Goal: Task Accomplishment & Management: Use online tool/utility

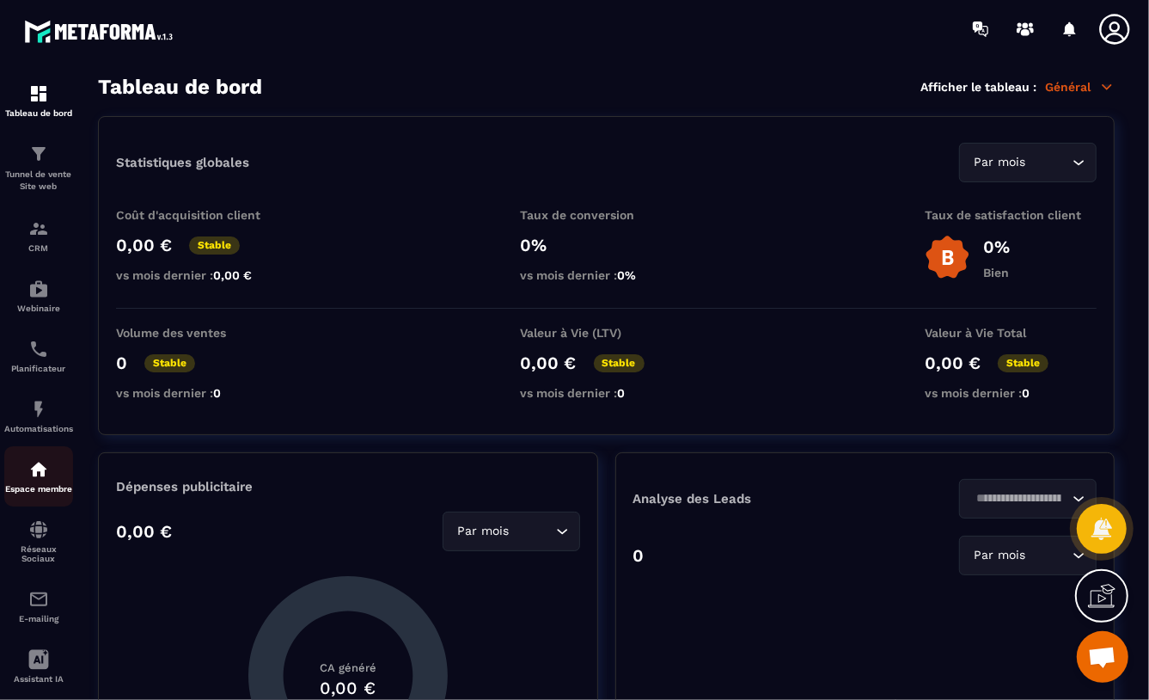
click at [31, 467] on img at bounding box center [38, 469] width 21 height 21
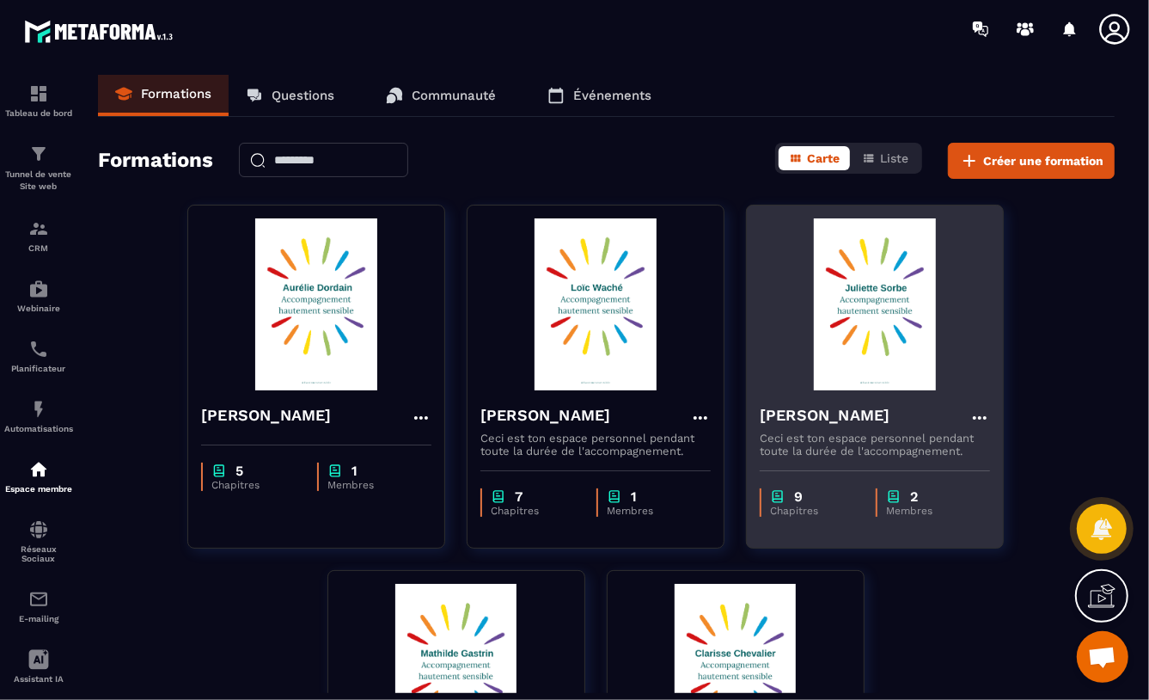
click at [885, 309] on img at bounding box center [875, 304] width 230 height 172
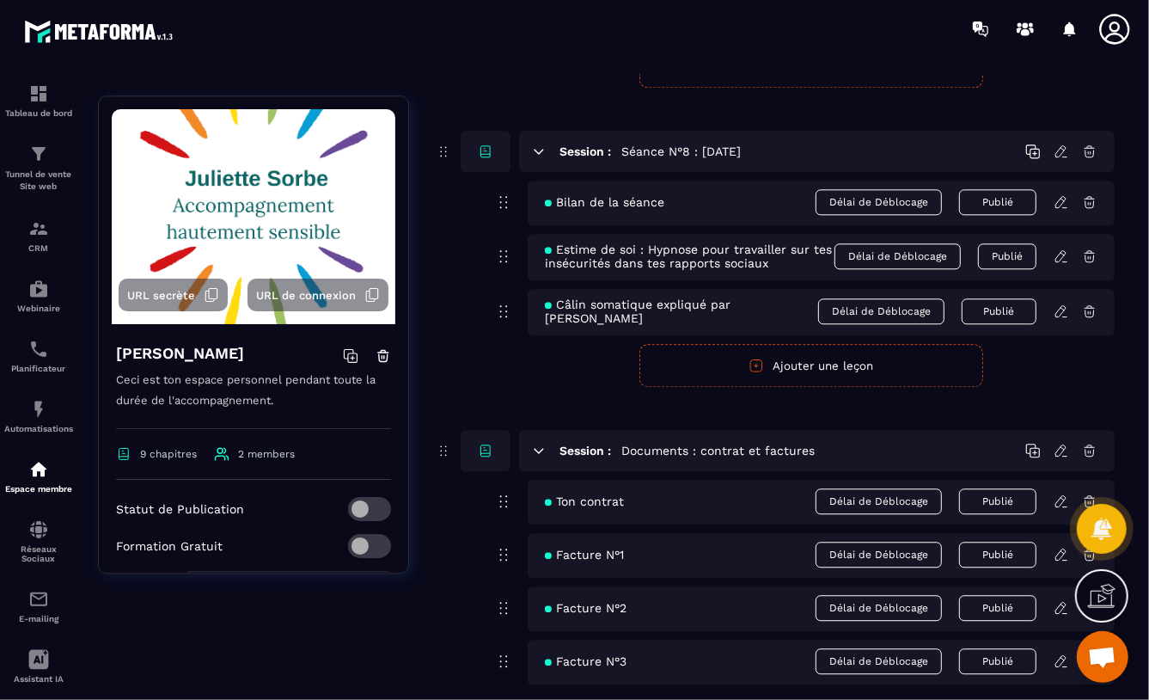
scroll to position [2649, 0]
click at [893, 314] on span "Délai de Déblocage" at bounding box center [881, 313] width 126 height 26
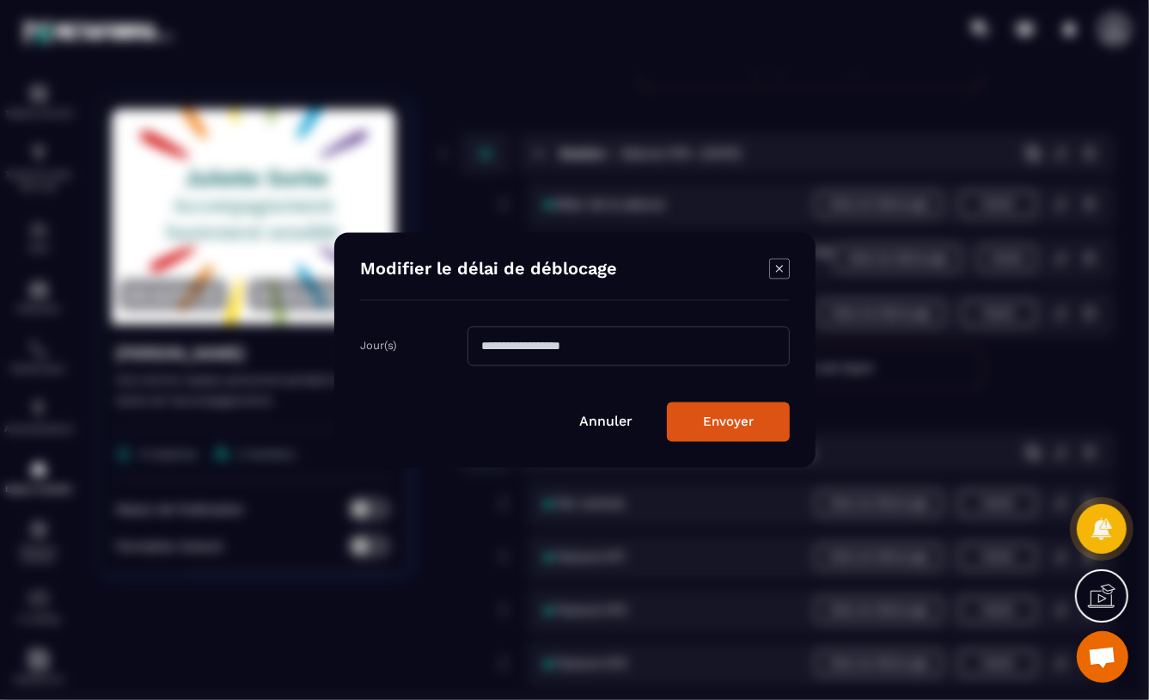
click at [776, 261] on icon "Modal window" at bounding box center [779, 269] width 21 height 21
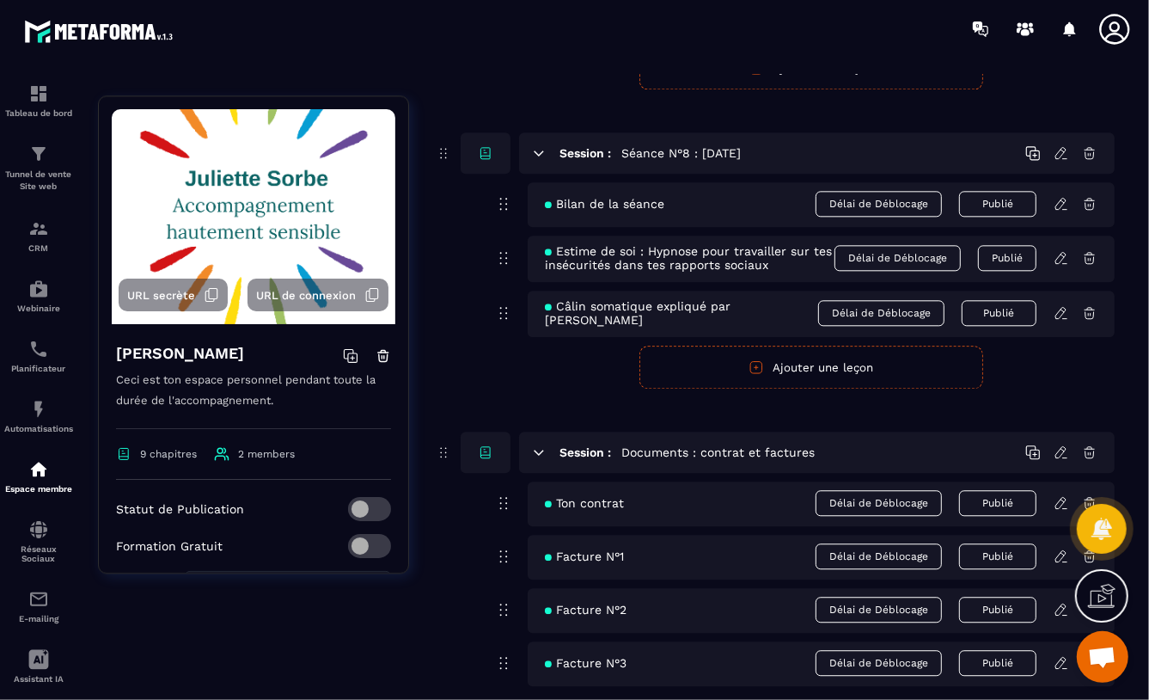
click at [1061, 315] on icon at bounding box center [1061, 312] width 15 height 15
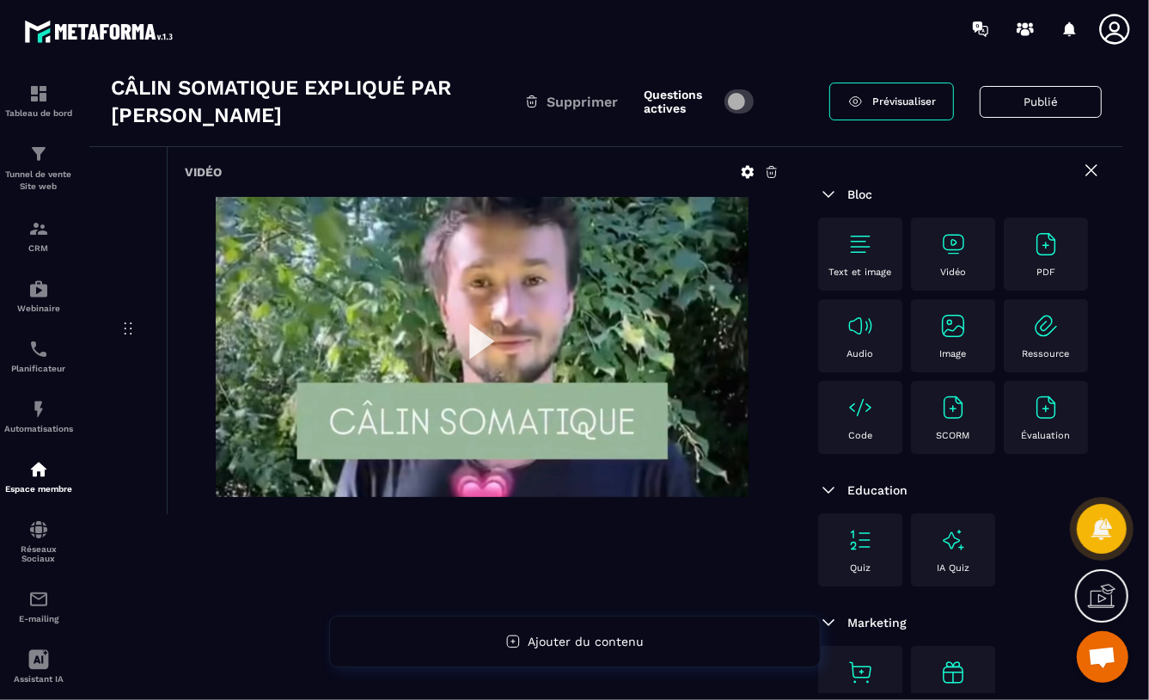
scroll to position [23, 0]
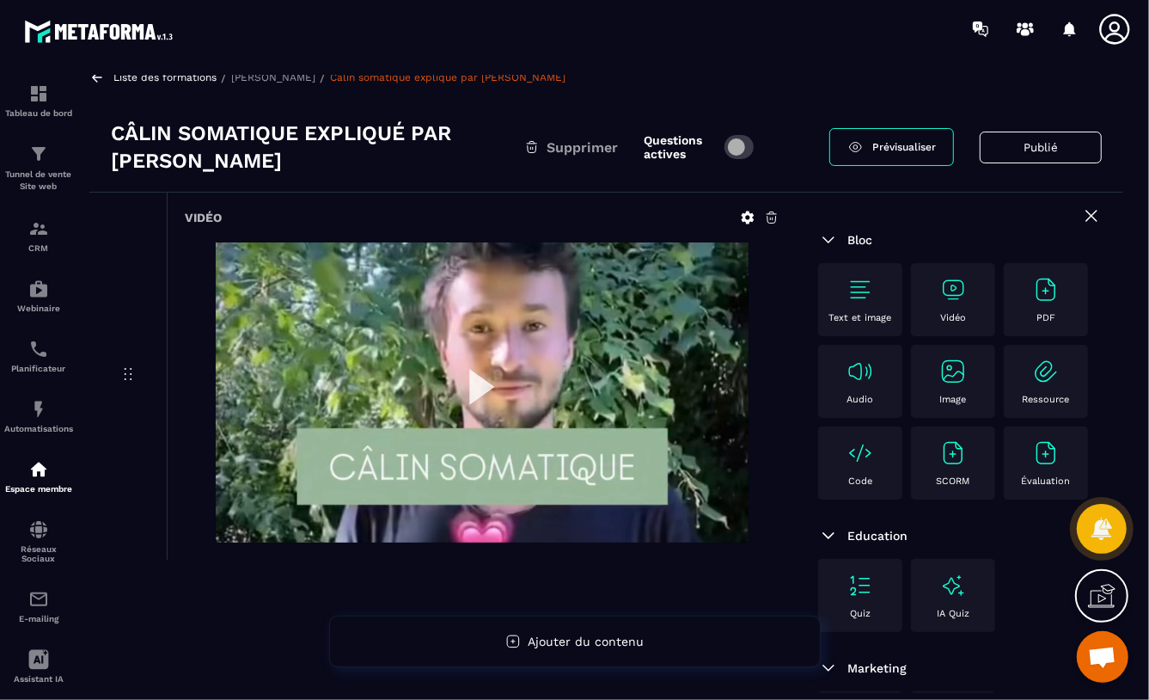
click at [479, 377] on img at bounding box center [482, 392] width 533 height 300
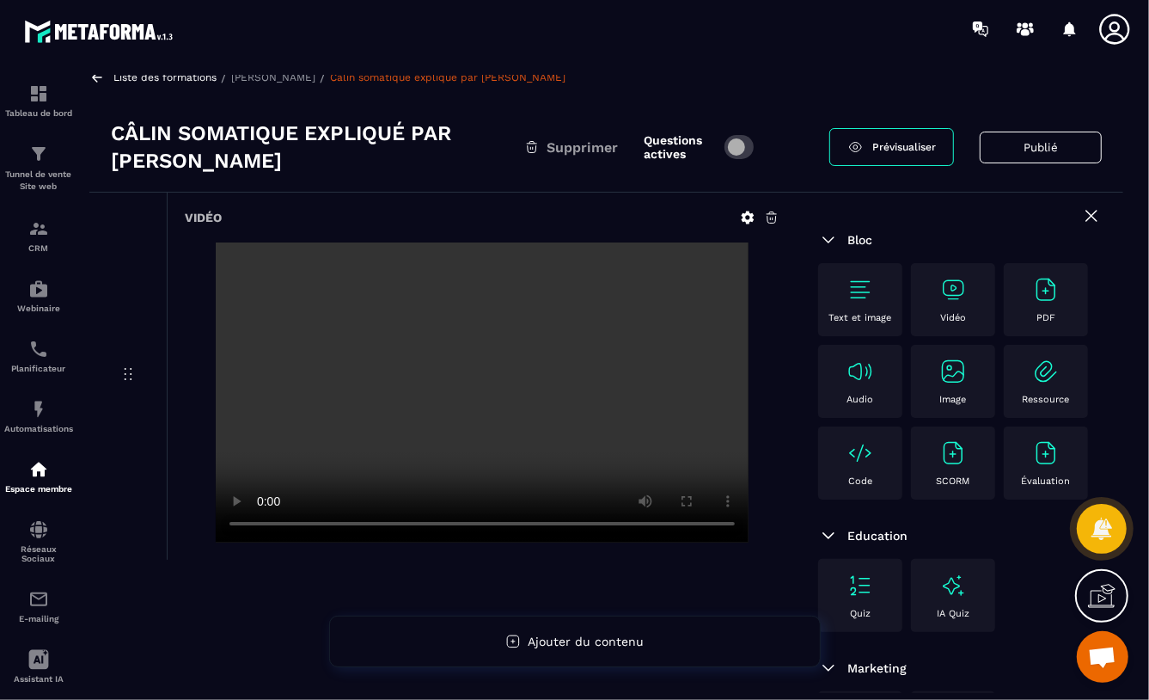
click at [496, 375] on video at bounding box center [482, 392] width 533 height 300
click at [527, 381] on video at bounding box center [482, 392] width 533 height 300
click at [772, 213] on icon at bounding box center [772, 217] width 10 height 11
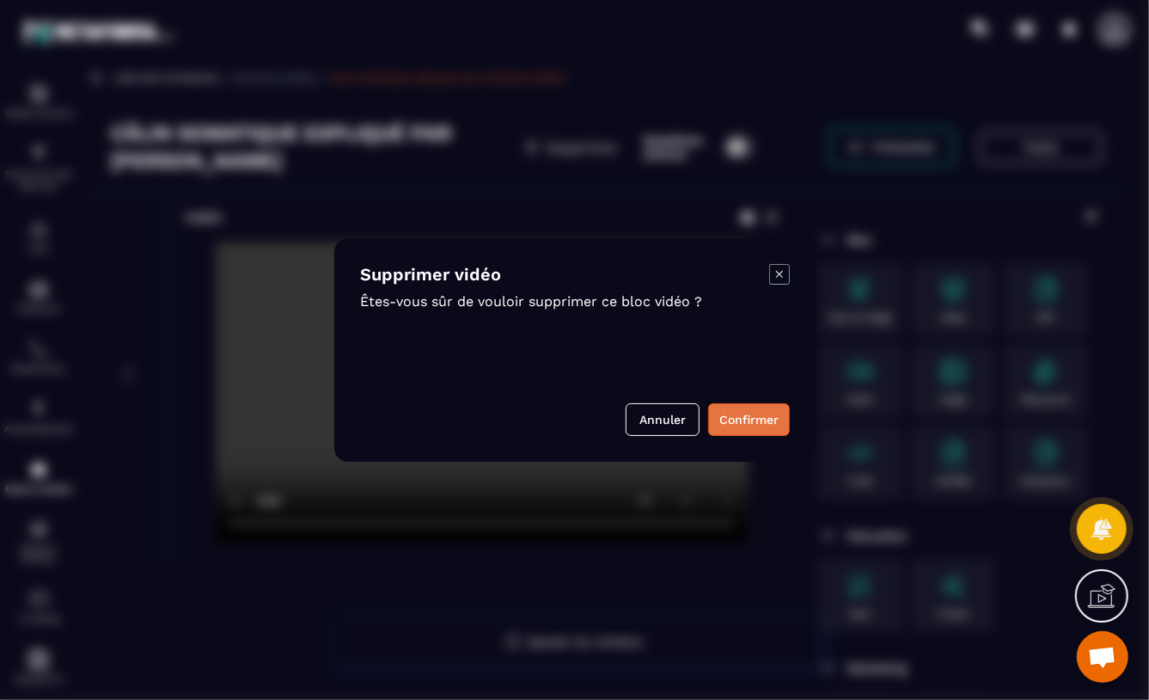
click at [742, 420] on button "Confirmer" at bounding box center [749, 419] width 82 height 33
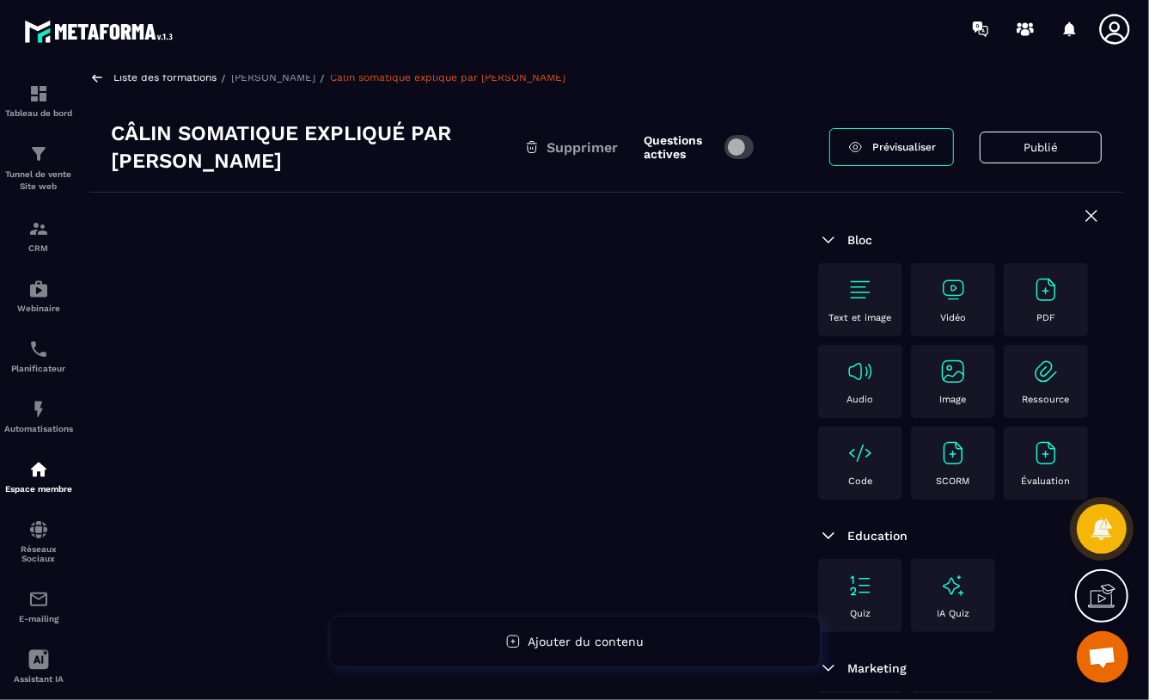
click at [940, 293] on img at bounding box center [952, 289] width 27 height 27
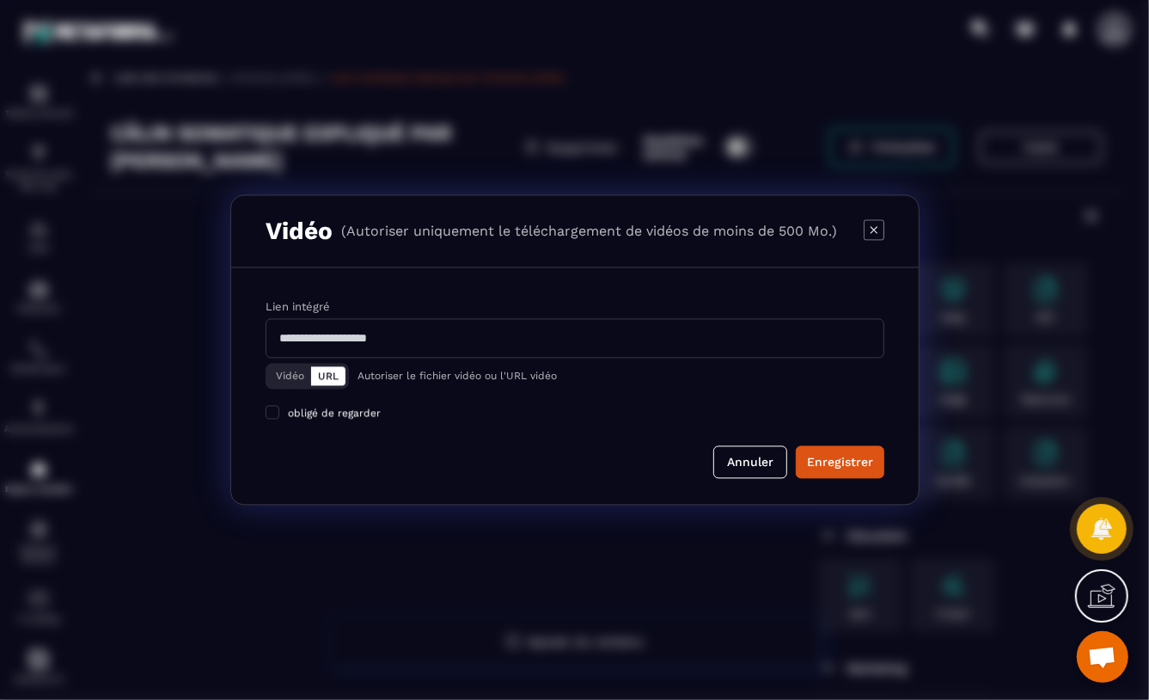
click at [278, 378] on button "Vidéo" at bounding box center [290, 376] width 42 height 19
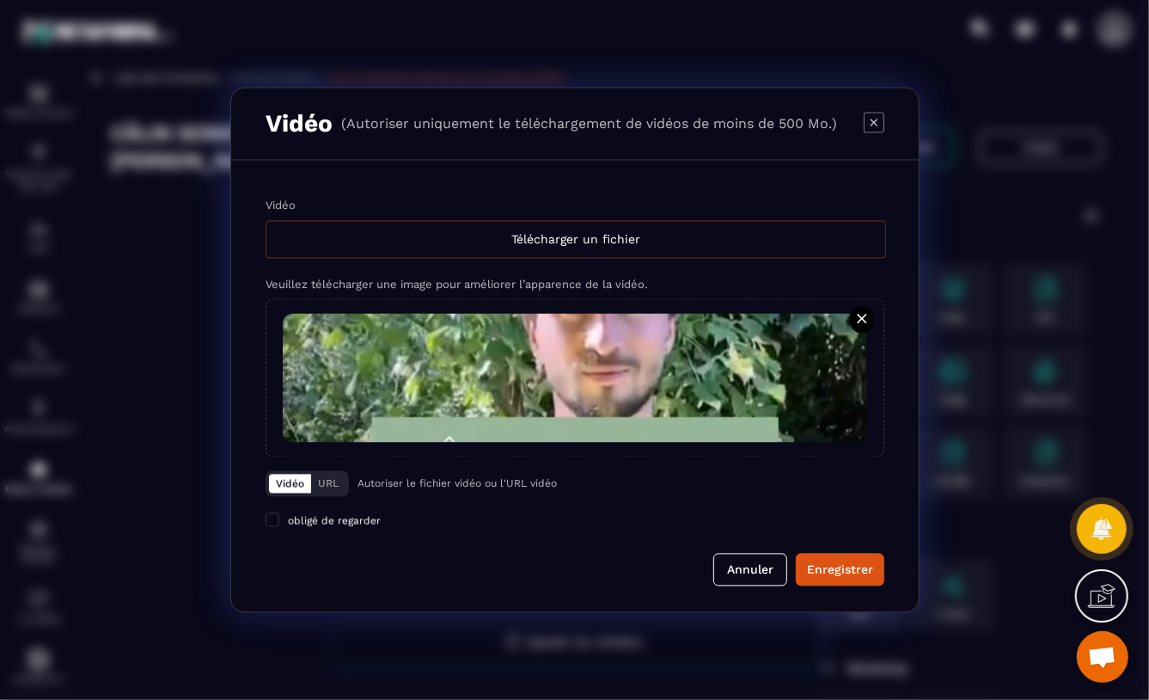
click at [542, 240] on div "Télécharger un fichier" at bounding box center [576, 240] width 620 height 38
click at [0, 0] on input "Vidéo Télécharger un fichier" at bounding box center [0, 0] width 0 height 0
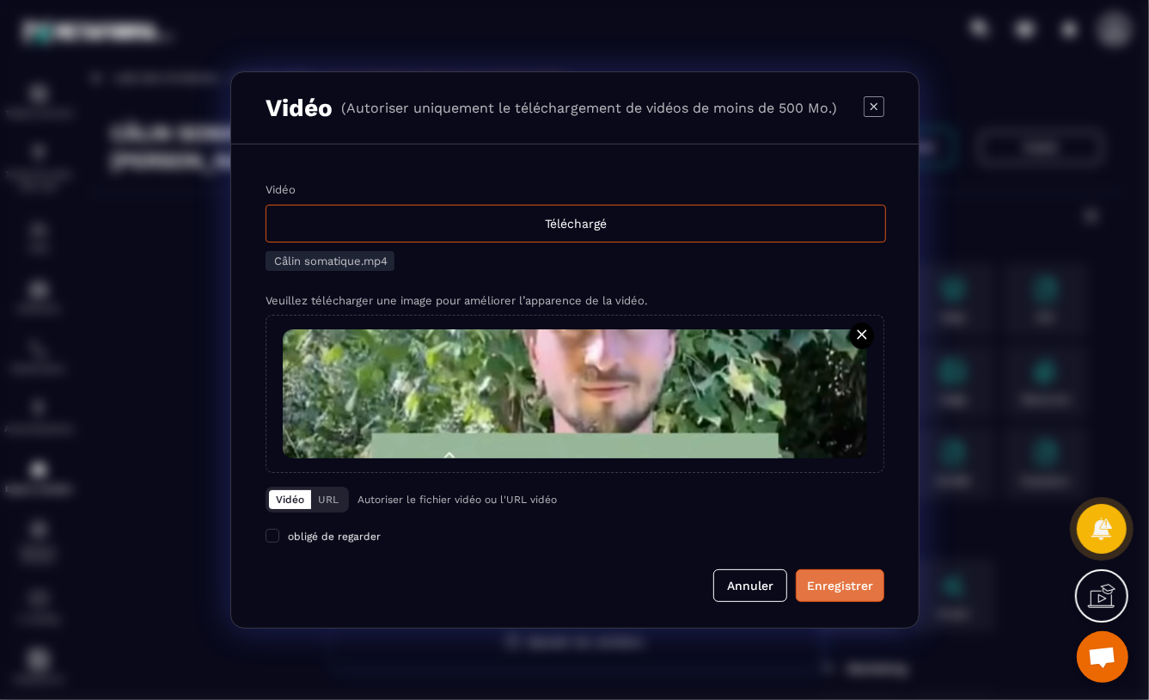
click at [854, 582] on div "Enregistrer" at bounding box center [840, 585] width 66 height 17
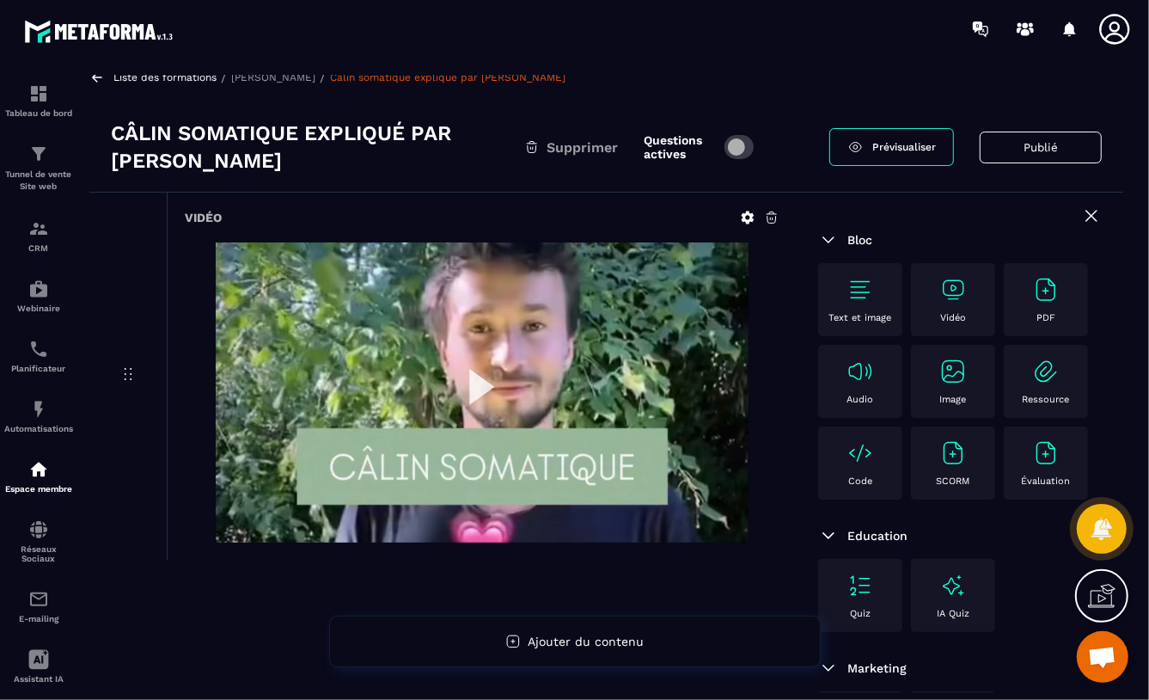
click at [913, 149] on span "Prévisualiser" at bounding box center [904, 147] width 64 height 12
click at [247, 78] on p "[PERSON_NAME]" at bounding box center [273, 77] width 84 height 12
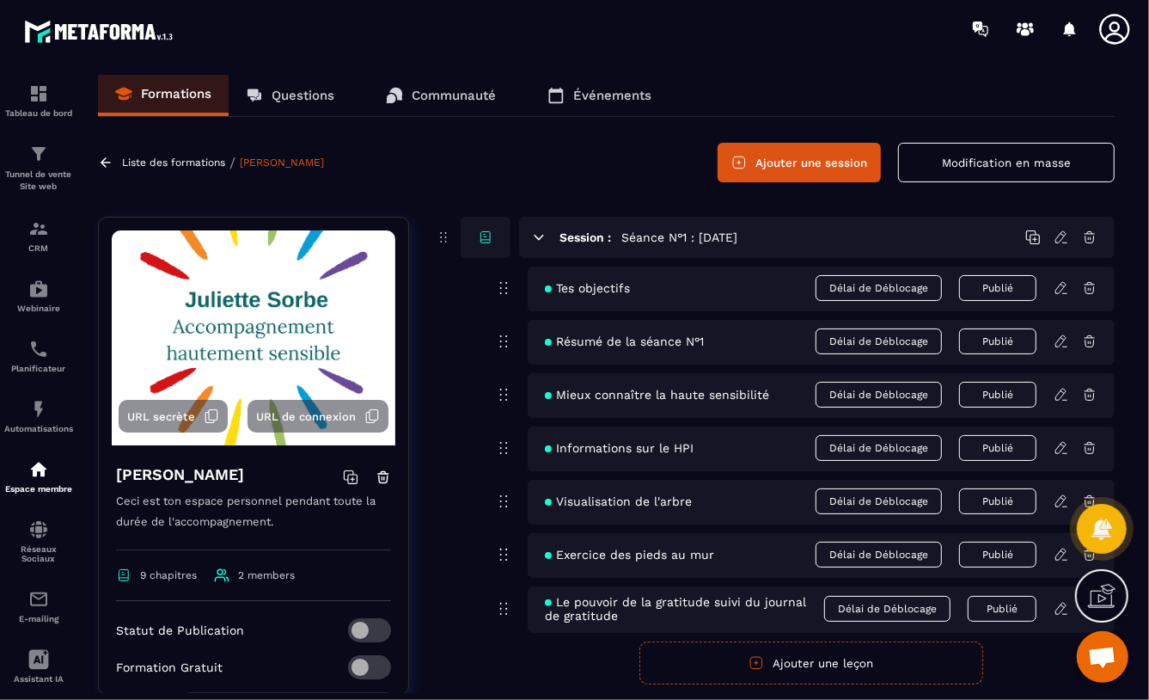
click at [153, 160] on p "Liste des formations" at bounding box center [173, 162] width 103 height 12
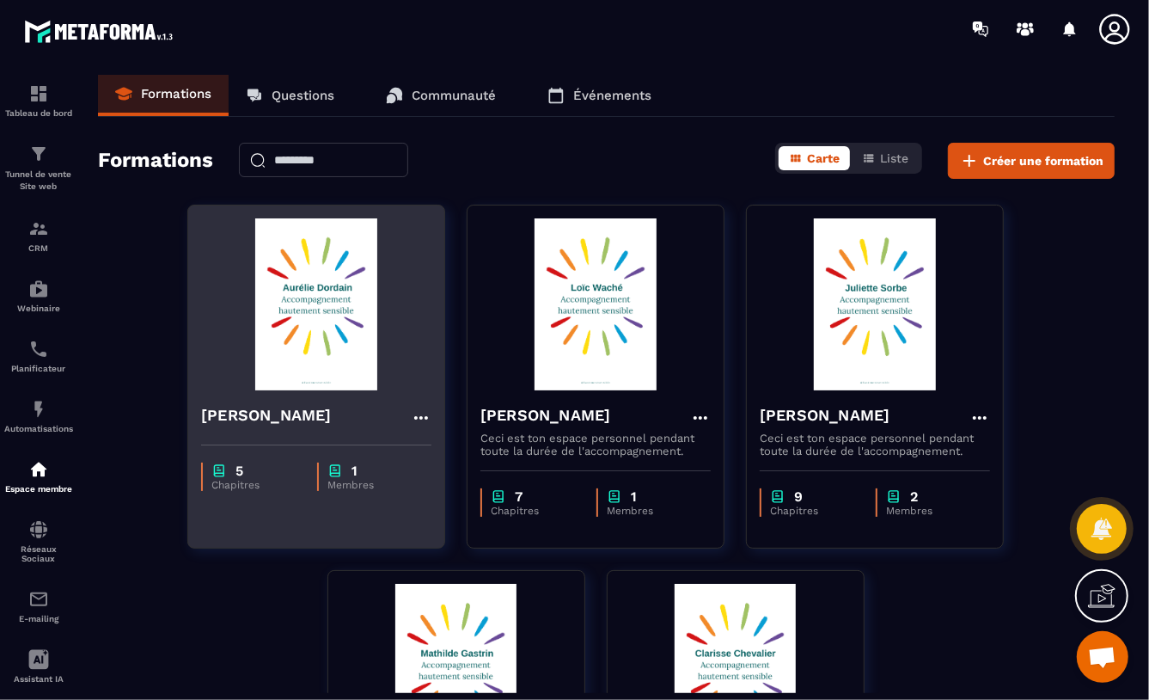
click at [325, 319] on img at bounding box center [316, 304] width 230 height 172
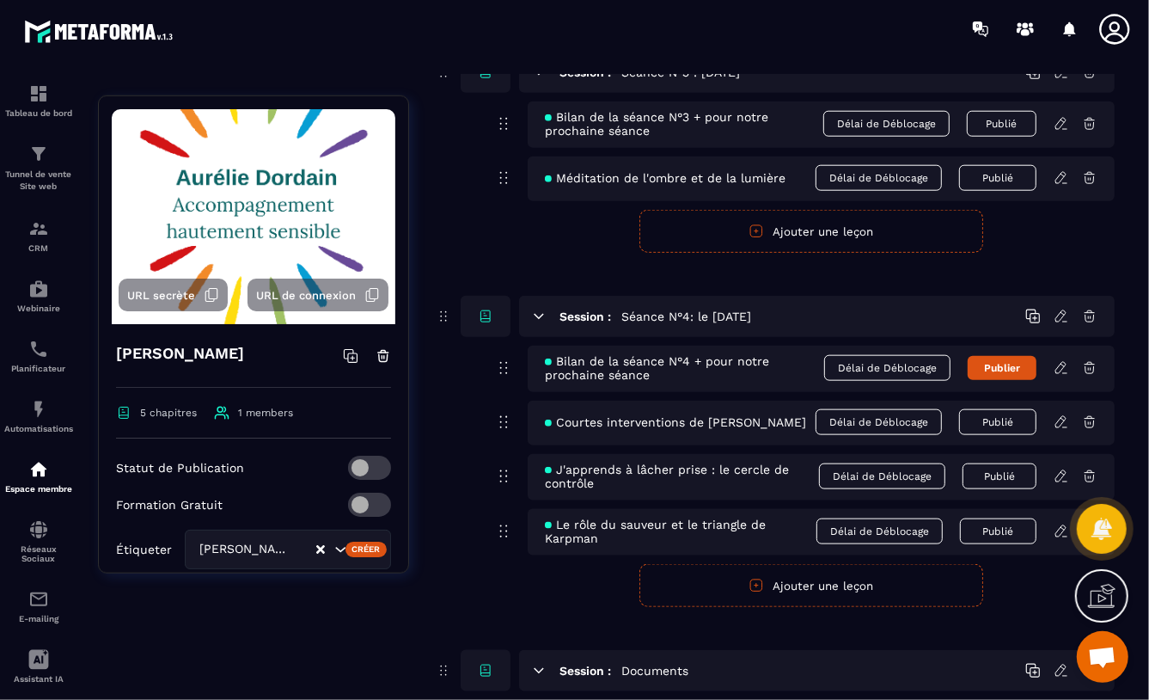
scroll to position [1190, 0]
